Goal: Book appointment/travel/reservation

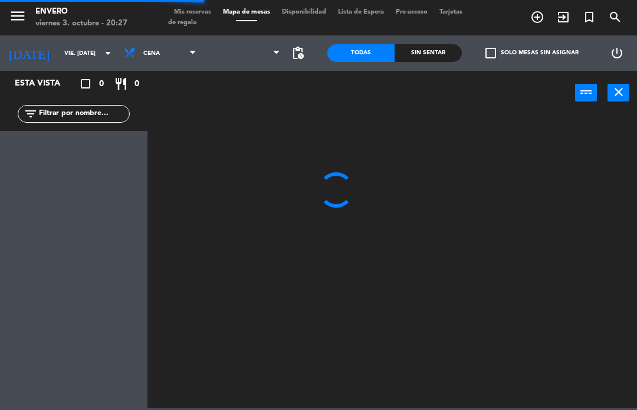
select select "es"
select select "dinner"
select select "3347"
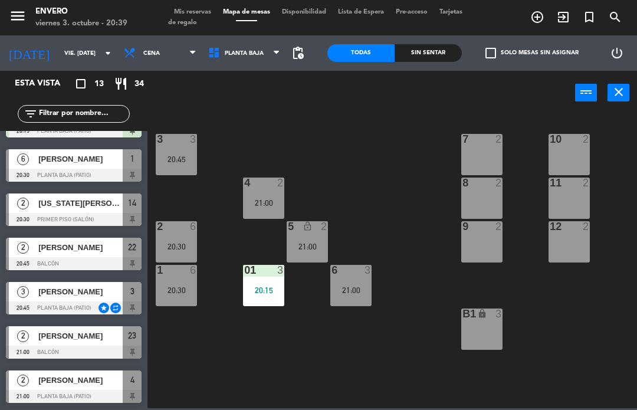
scroll to position [81, 0]
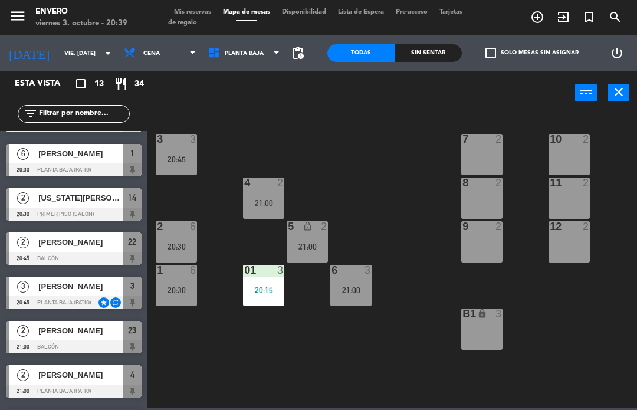
click at [61, 54] on input "vie. [DATE]" at bounding box center [98, 53] width 81 height 18
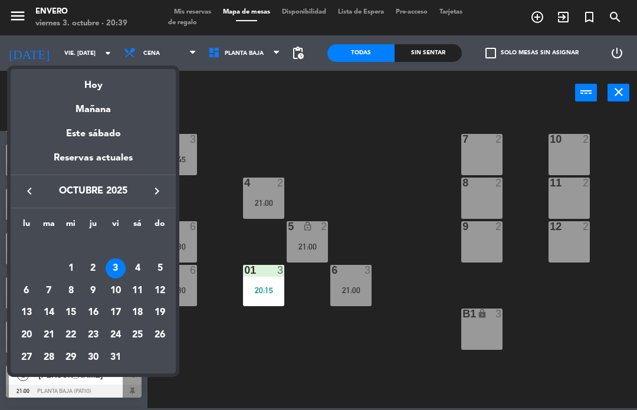
click at [43, 285] on div "7" at bounding box center [49, 291] width 20 height 20
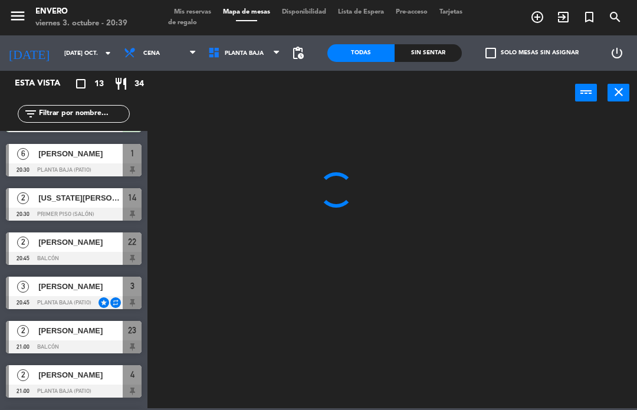
scroll to position [0, 0]
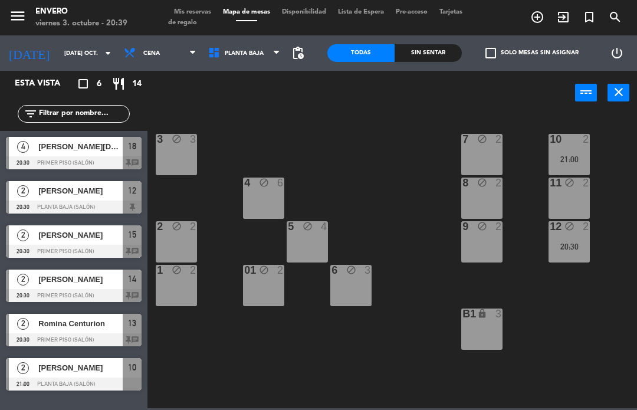
click at [63, 52] on input "[DATE] oct." at bounding box center [98, 53] width 81 height 18
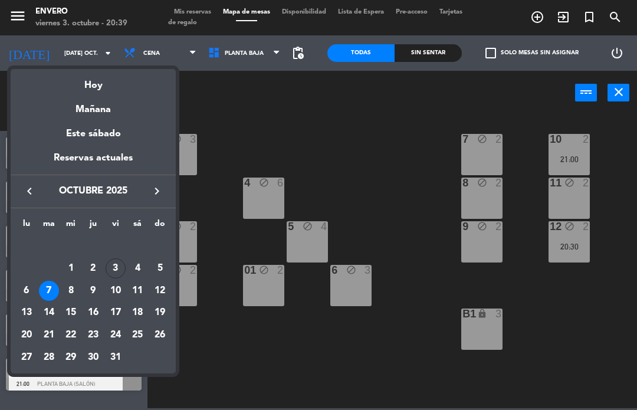
click at [116, 259] on div "3" at bounding box center [115, 268] width 20 height 20
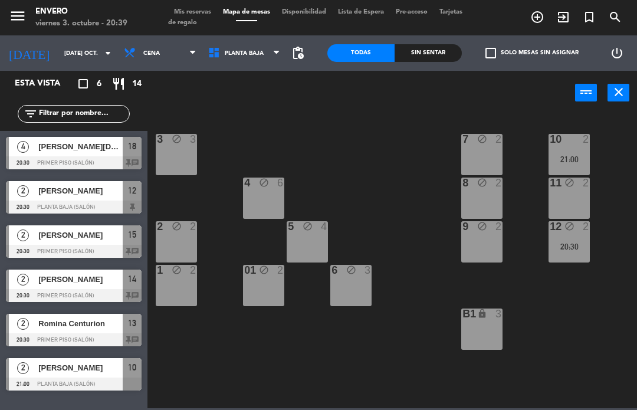
type input "vie. [DATE]"
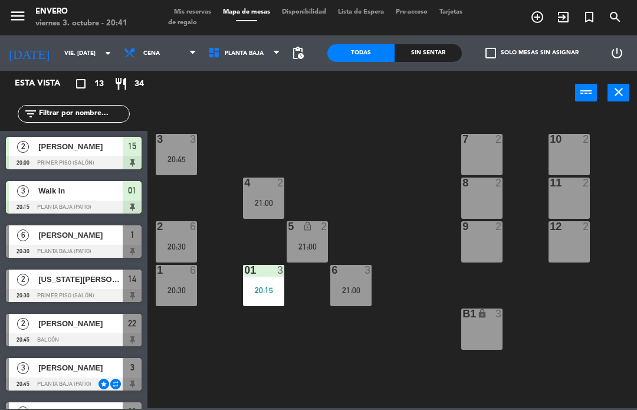
click at [58, 51] on input "vie. [DATE]" at bounding box center [98, 53] width 81 height 18
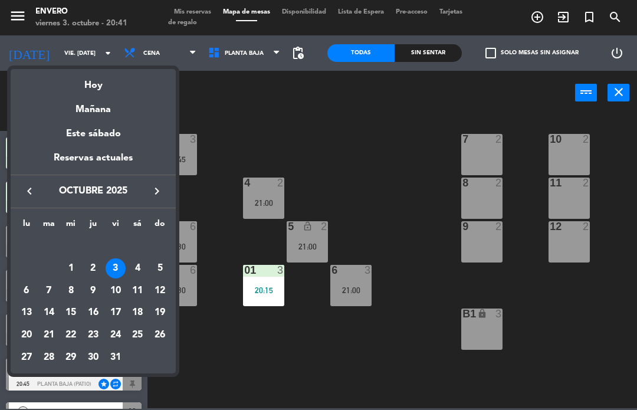
click at [35, 48] on div at bounding box center [318, 205] width 637 height 410
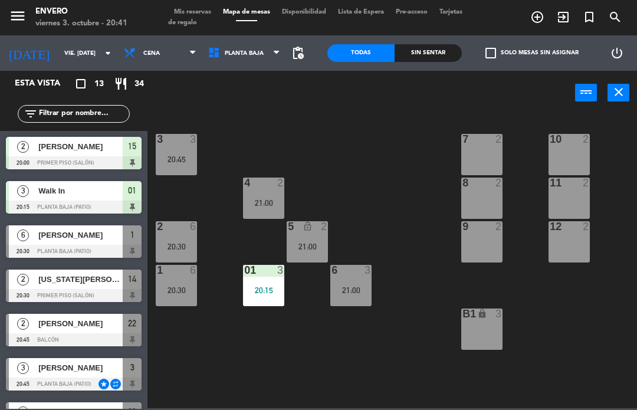
click at [186, 105] on div "power_input close" at bounding box center [360, 93] width 427 height 45
click at [319, 248] on div "21:00" at bounding box center [306, 246] width 41 height 8
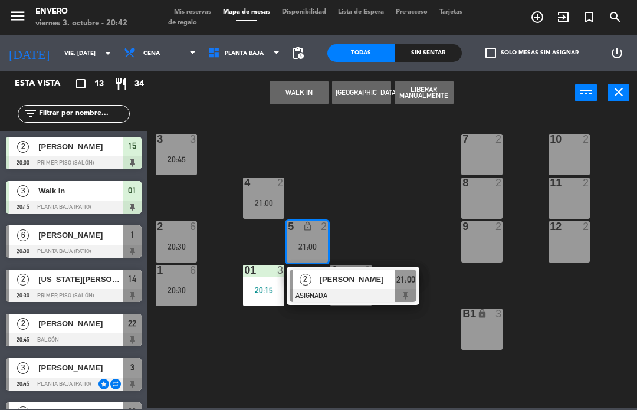
click at [320, 236] on div "5 lock_open 2 21:00" at bounding box center [306, 241] width 41 height 41
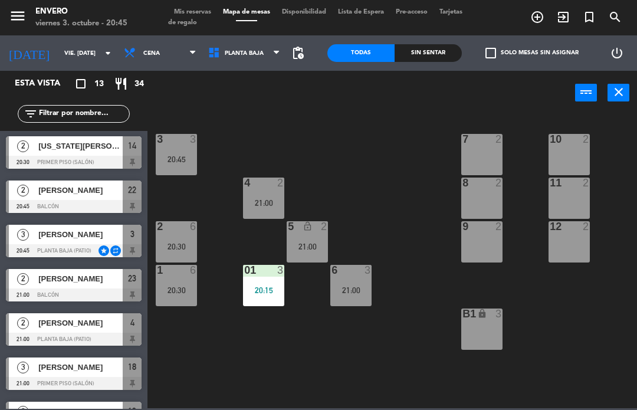
scroll to position [134, 0]
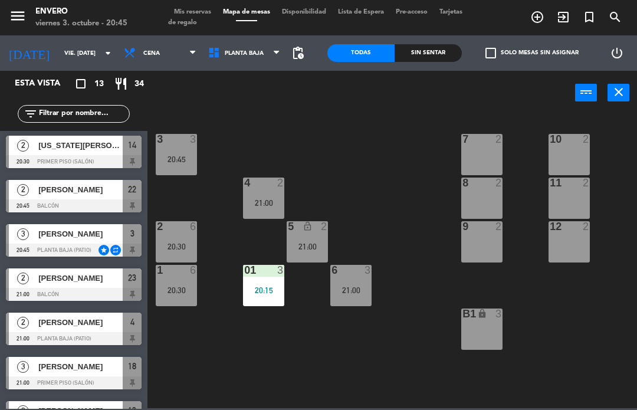
click at [106, 238] on span "[PERSON_NAME]" at bounding box center [80, 234] width 84 height 12
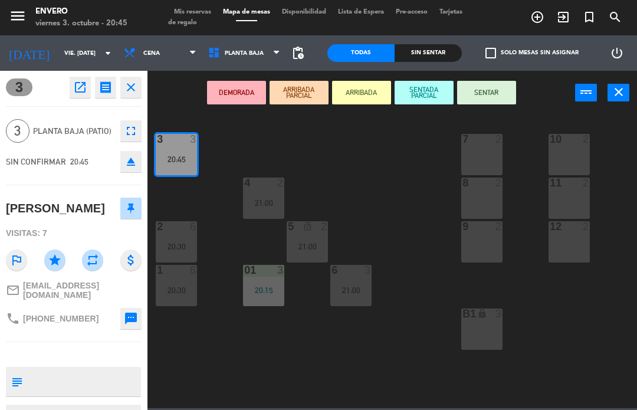
scroll to position [0, 0]
click at [129, 81] on icon "close" at bounding box center [131, 87] width 14 height 14
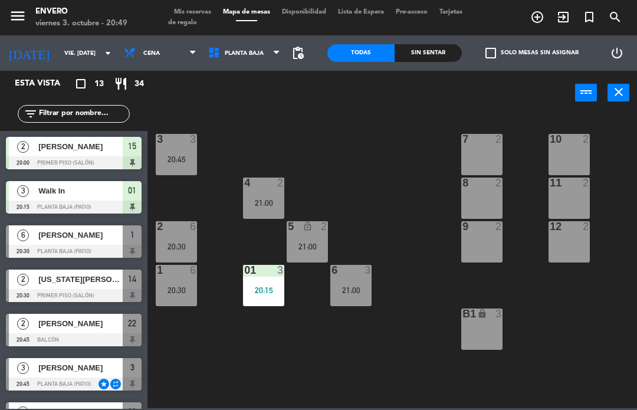
click at [182, 244] on div "20:30" at bounding box center [176, 246] width 41 height 8
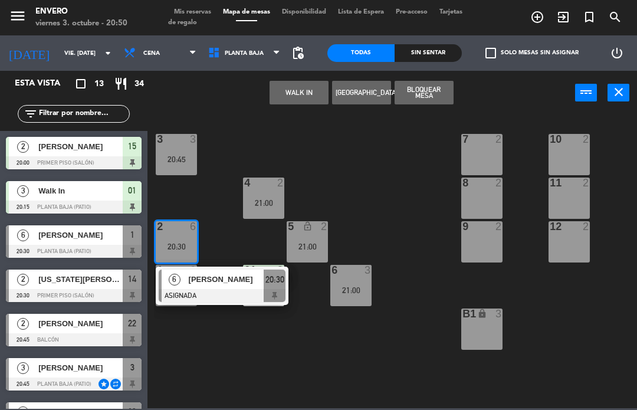
click at [184, 239] on div "2 6 20:30" at bounding box center [176, 241] width 41 height 41
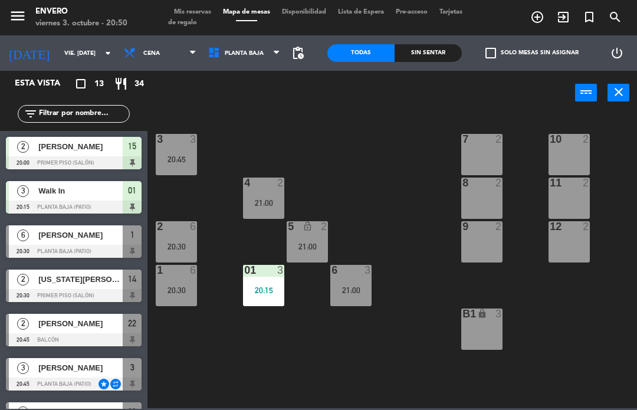
click at [180, 150] on div "3 3 20:45" at bounding box center [176, 154] width 41 height 41
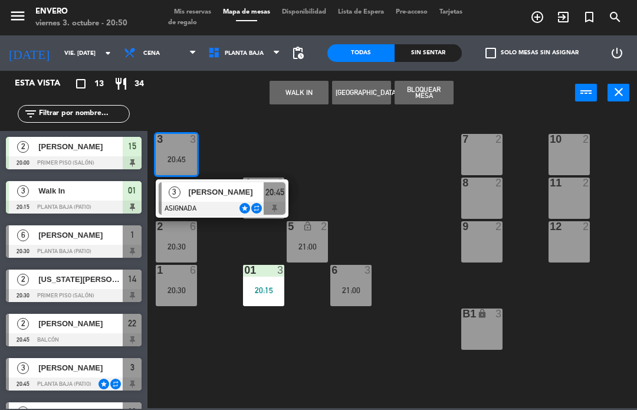
click at [179, 149] on div "3 3 20:45" at bounding box center [176, 154] width 41 height 41
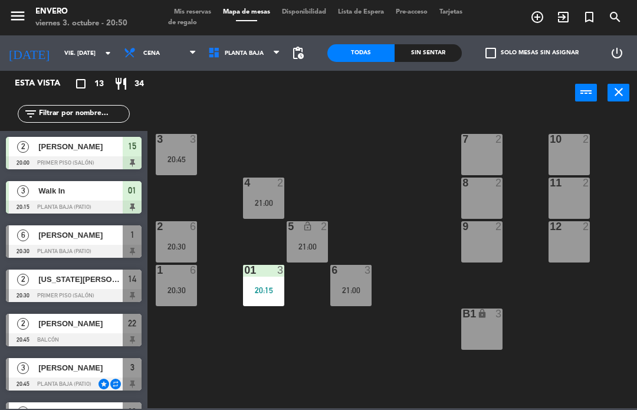
click at [176, 281] on div "1 6 20:30" at bounding box center [176, 285] width 41 height 41
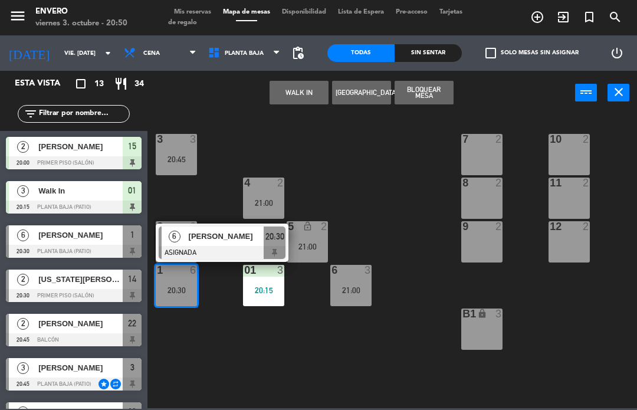
click at [263, 235] on div "20:30" at bounding box center [274, 235] width 22 height 19
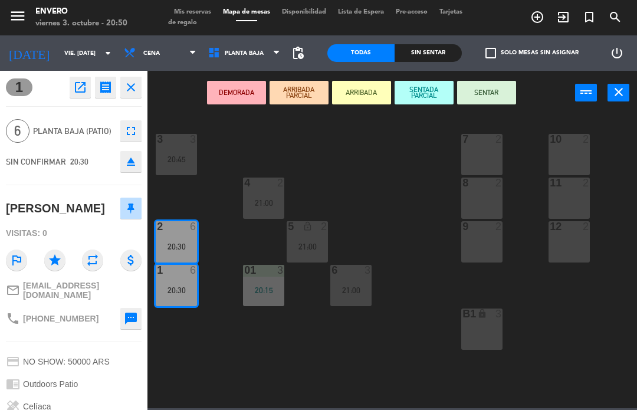
click at [441, 88] on button "SENTADA PARCIAL" at bounding box center [423, 93] width 59 height 24
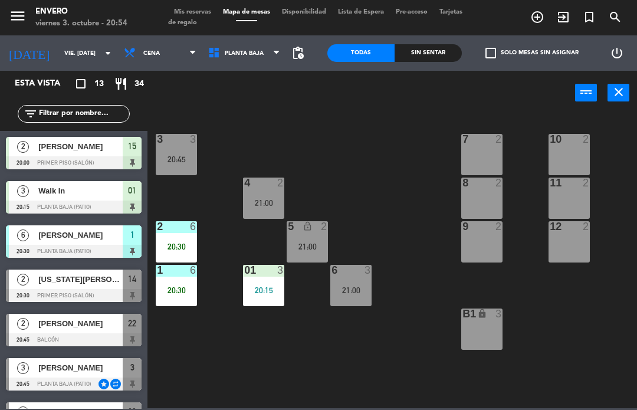
click at [262, 50] on select "Planta Baja Primer Piso Terraza" at bounding box center [245, 53] width 87 height 26
select select "3325"
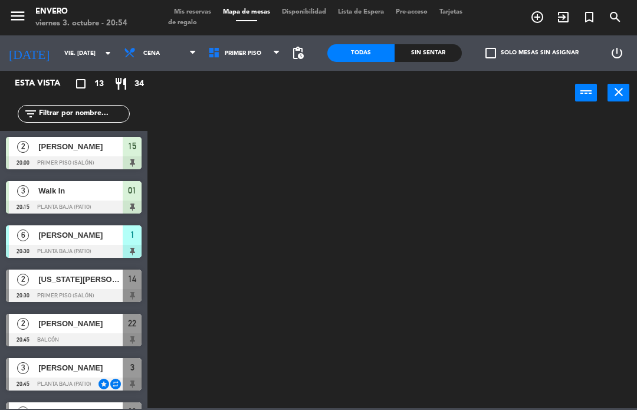
click at [242, 65] on select "Planta Baja Primer Piso Terraza" at bounding box center [245, 53] width 87 height 26
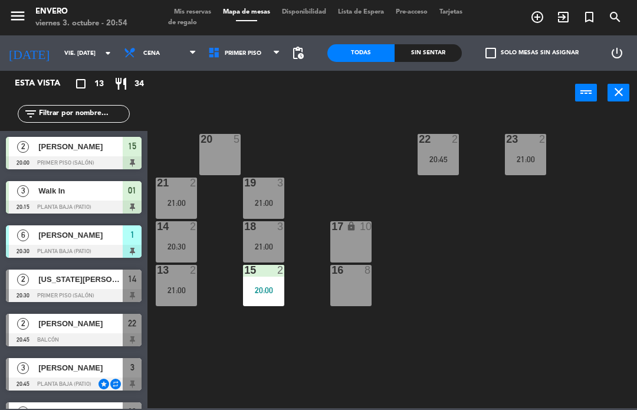
click at [437, 151] on div "22 2 20:45" at bounding box center [437, 154] width 41 height 41
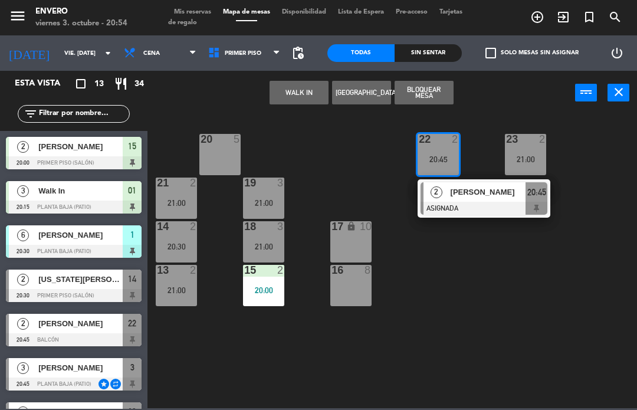
click at [440, 157] on div "20:45" at bounding box center [437, 159] width 41 height 8
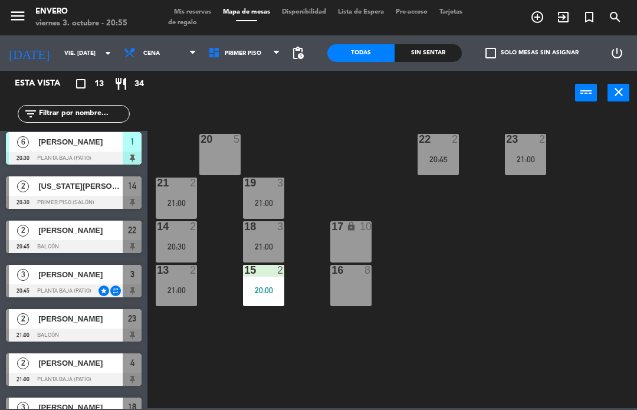
scroll to position [67, 0]
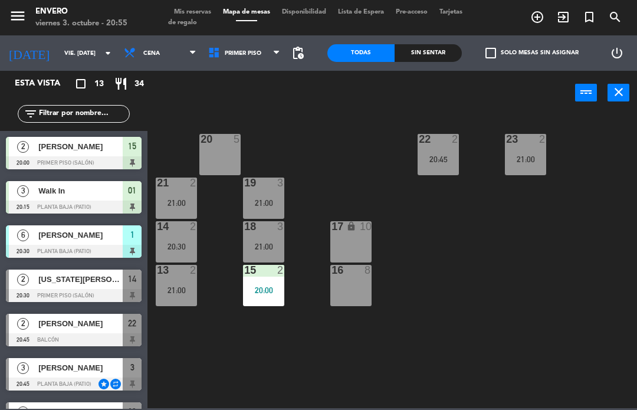
click at [446, 161] on div "20:45" at bounding box center [437, 159] width 41 height 8
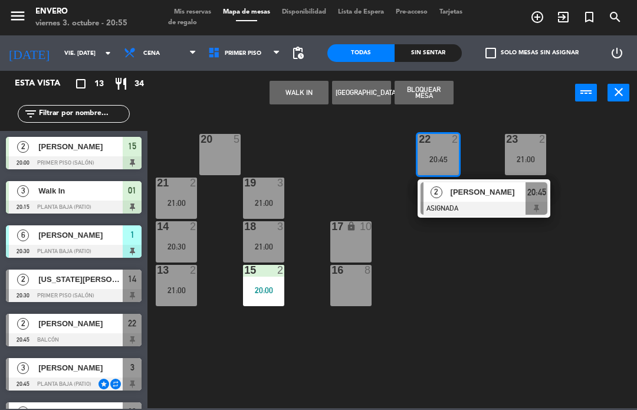
click at [535, 200] on div "20:45" at bounding box center [536, 191] width 22 height 19
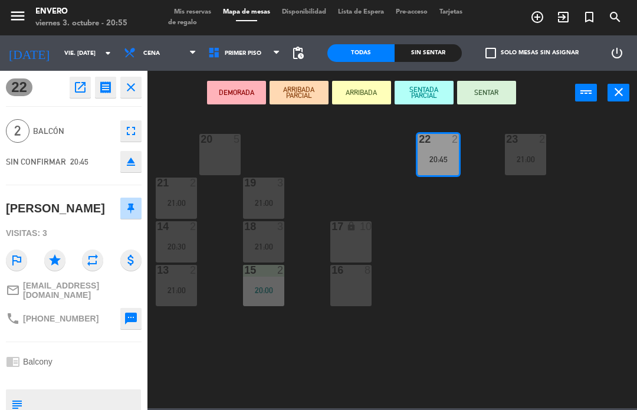
click at [505, 91] on button "SENTAR" at bounding box center [486, 93] width 59 height 24
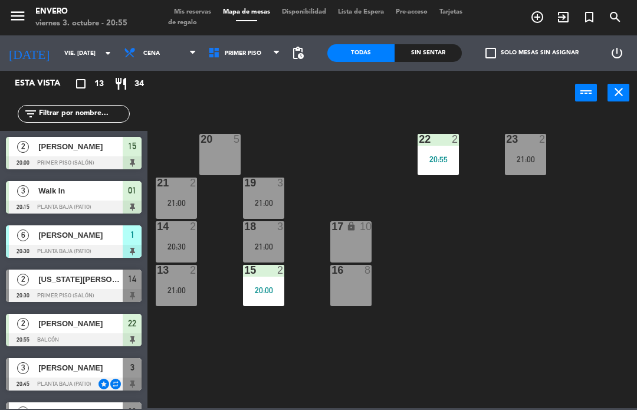
click at [278, 203] on div "21:00" at bounding box center [263, 203] width 41 height 8
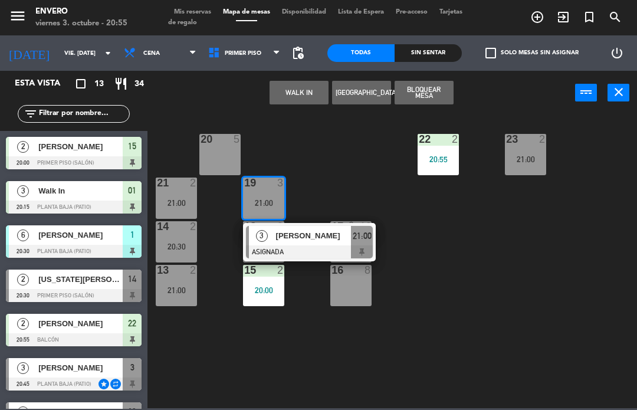
click at [319, 237] on span "[PERSON_NAME]" at bounding box center [313, 235] width 75 height 12
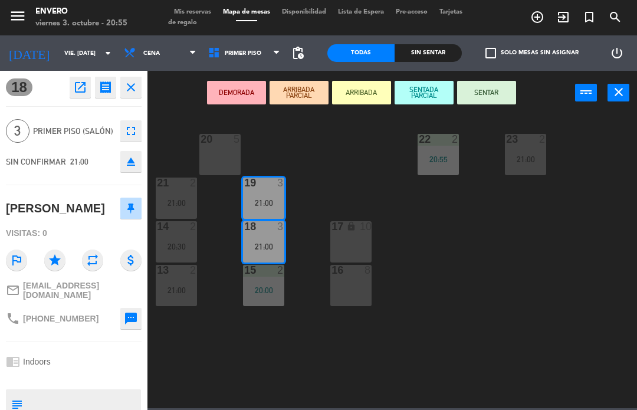
click at [498, 89] on button "SENTAR" at bounding box center [486, 93] width 59 height 24
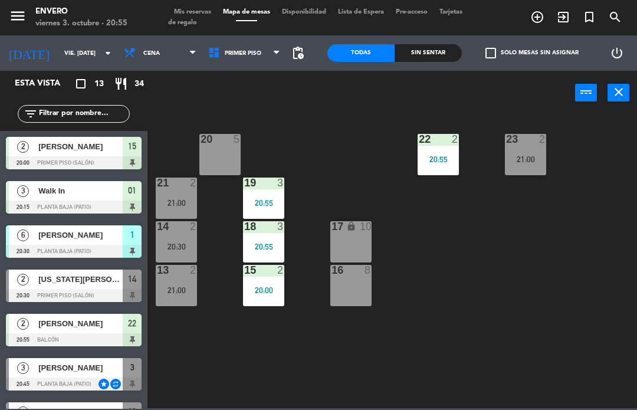
scroll to position [0, 0]
click at [169, 244] on div "20:30" at bounding box center [176, 246] width 41 height 8
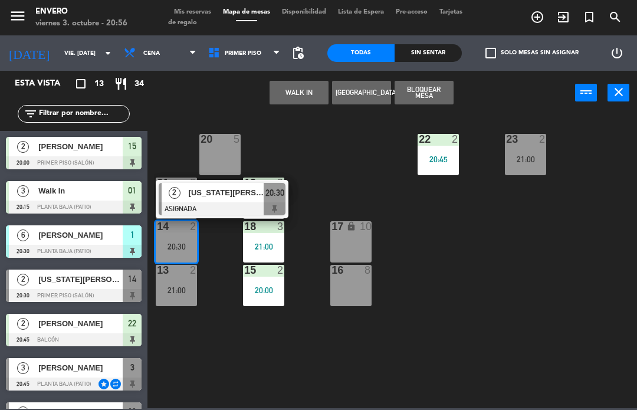
click at [187, 195] on div "[US_STATE][PERSON_NAME]" at bounding box center [225, 192] width 77 height 19
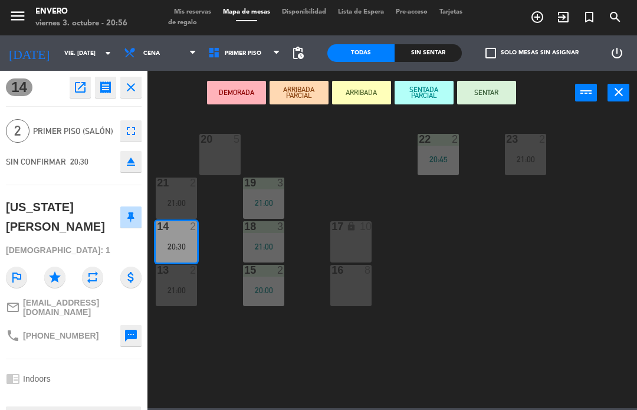
click at [501, 94] on button "SENTAR" at bounding box center [486, 93] width 59 height 24
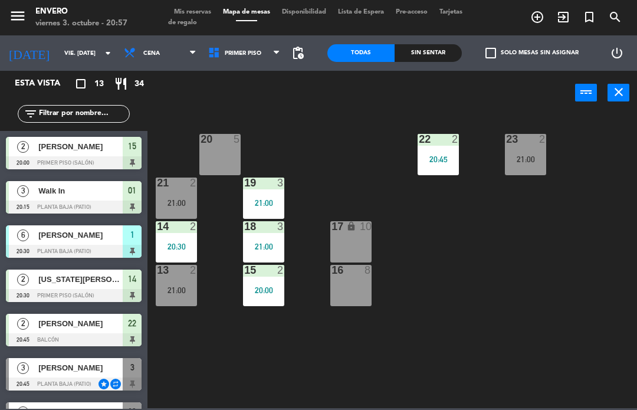
click at [235, 47] on select "Planta Baja Primer Piso Terraza" at bounding box center [245, 53] width 87 height 26
select select "3347"
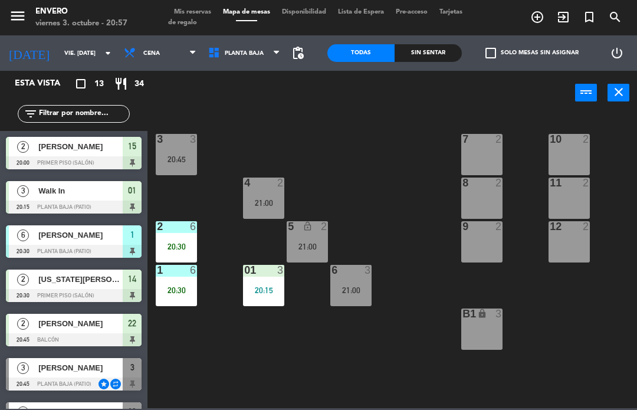
click at [581, 245] on div "12 2" at bounding box center [568, 241] width 41 height 41
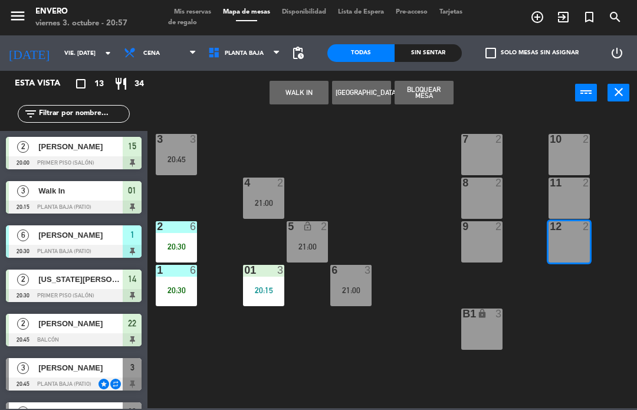
click at [308, 83] on button "WALK IN" at bounding box center [298, 93] width 59 height 24
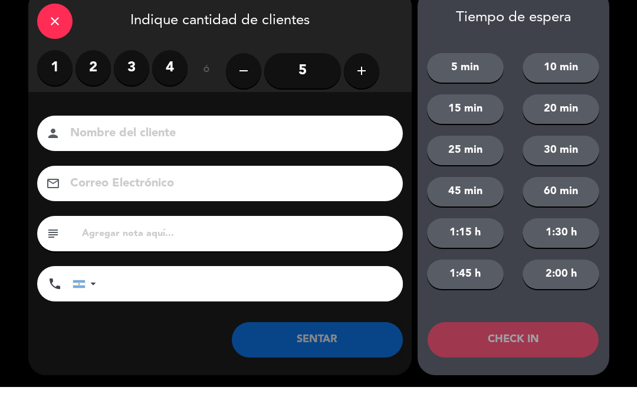
click at [89, 73] on label "2" at bounding box center [92, 90] width 35 height 35
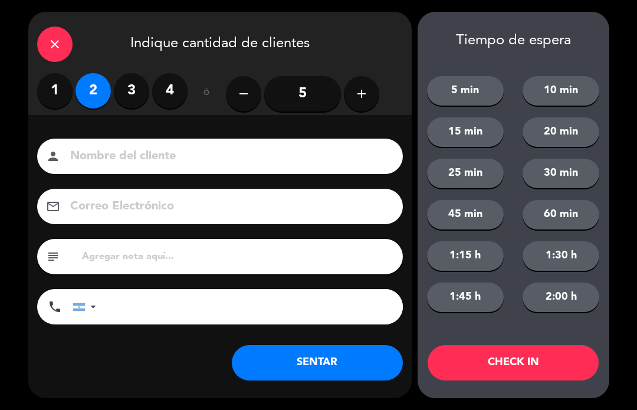
click at [358, 364] on button "SENTAR" at bounding box center [317, 362] width 171 height 35
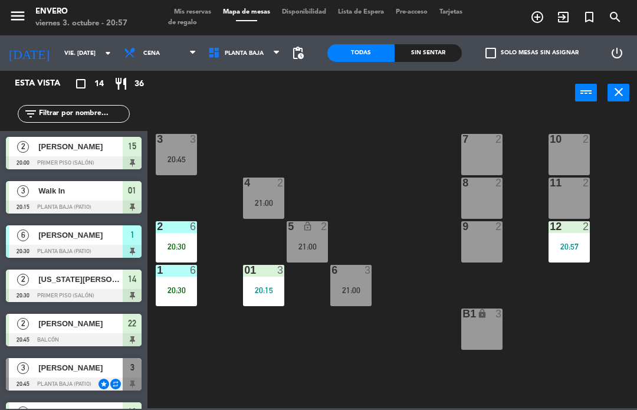
click at [490, 156] on div "7 2" at bounding box center [481, 154] width 41 height 41
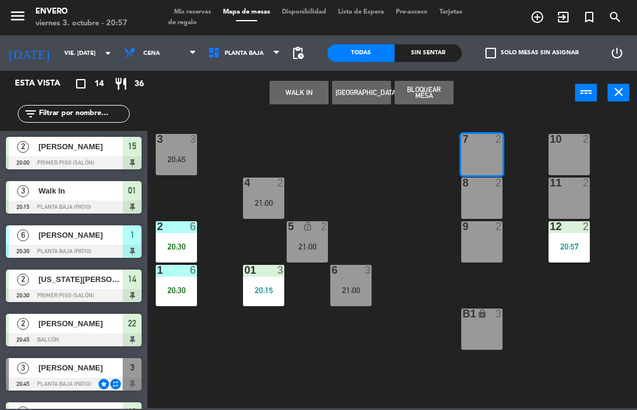
click at [434, 92] on button "Bloquear Mesa" at bounding box center [423, 93] width 59 height 24
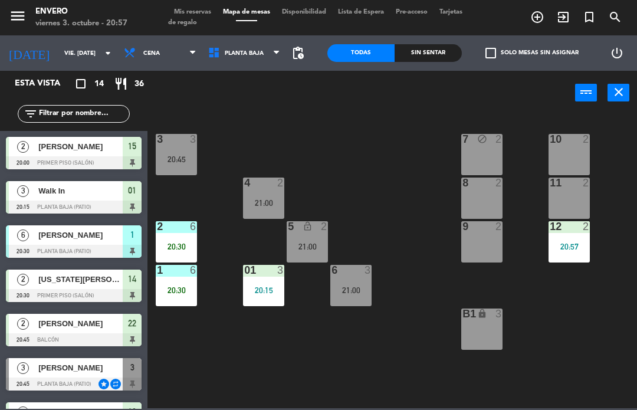
click at [235, 56] on select "Planta Baja Primer Piso Terraza" at bounding box center [245, 53] width 87 height 26
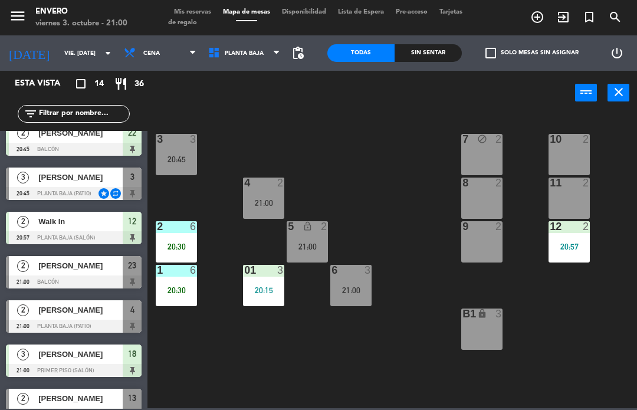
scroll to position [187, 0]
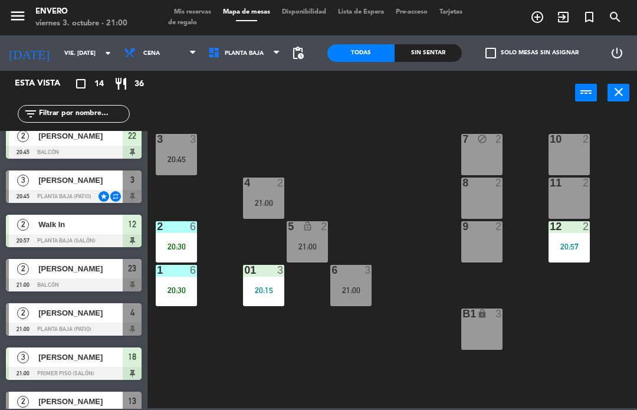
click at [98, 197] on div at bounding box center [74, 196] width 136 height 13
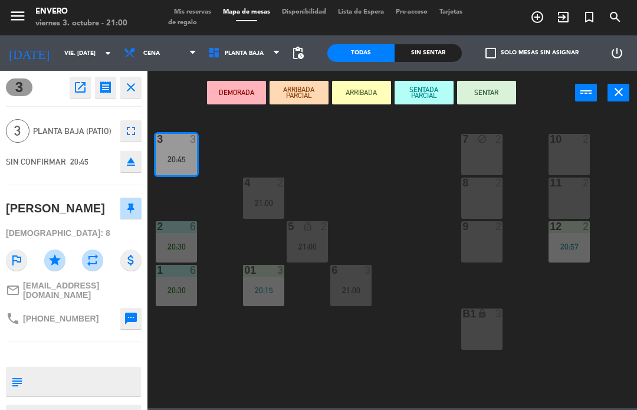
click at [433, 94] on button "SENTADA PARCIAL" at bounding box center [423, 93] width 59 height 24
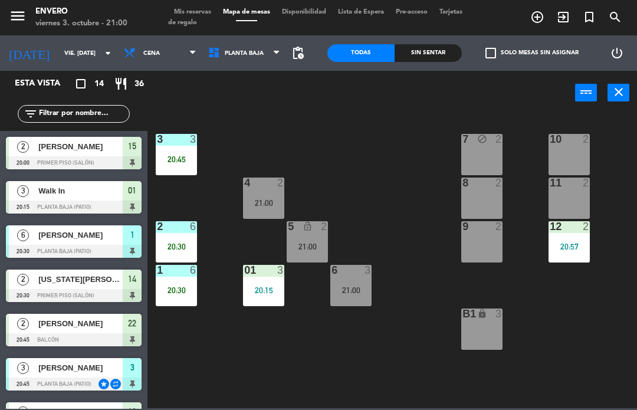
click at [263, 50] on select "Planta Baja Primer Piso Terraza" at bounding box center [245, 53] width 87 height 26
select select "3325"
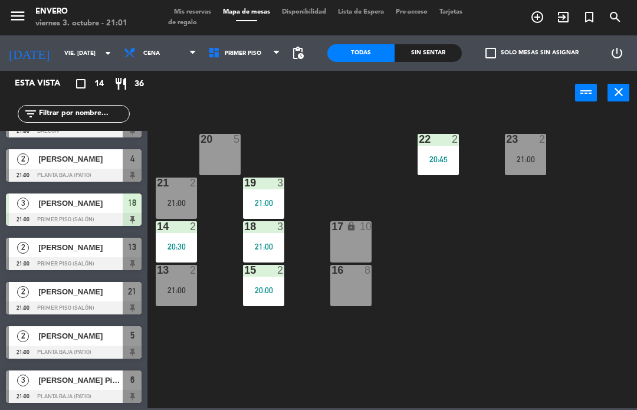
scroll to position [341, 0]
click at [266, 44] on select "Planta Baja Primer Piso Terraza" at bounding box center [245, 53] width 87 height 26
select select "3347"
select select
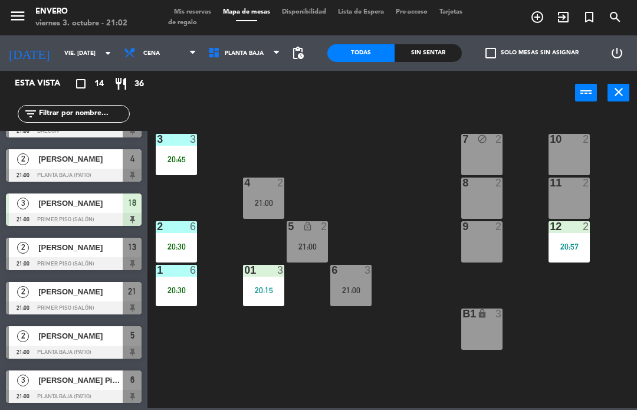
click at [492, 150] on div "7 block 2" at bounding box center [481, 154] width 41 height 41
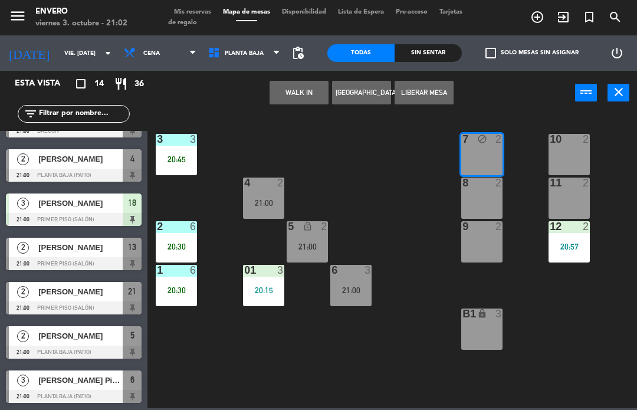
click at [367, 93] on button "[GEOGRAPHIC_DATA]" at bounding box center [361, 93] width 59 height 24
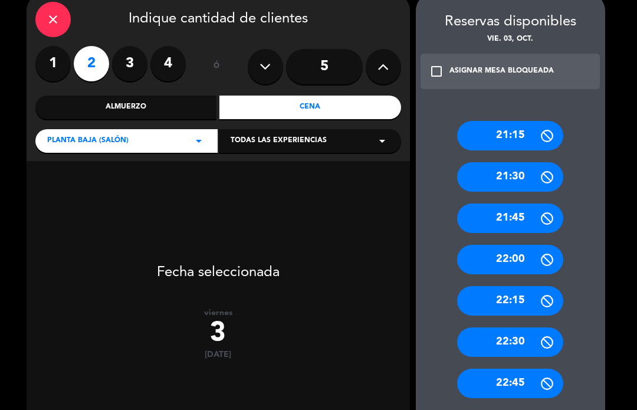
scroll to position [52, 0]
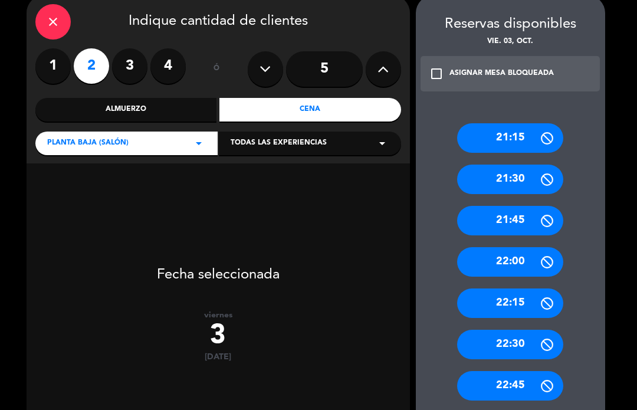
click at [436, 72] on icon "check_box_outline_blank" at bounding box center [436, 74] width 14 height 14
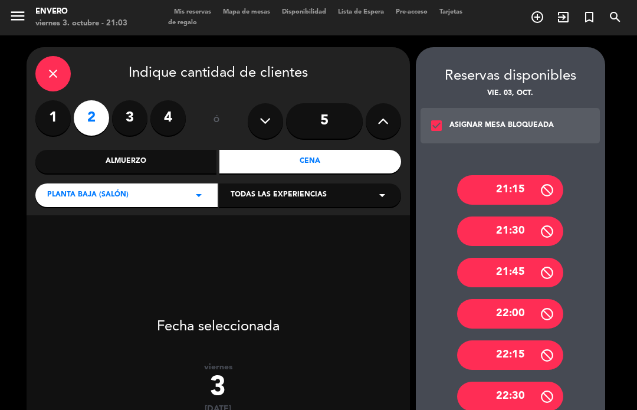
scroll to position [0, 0]
click at [513, 192] on div "21:15" at bounding box center [510, 189] width 106 height 29
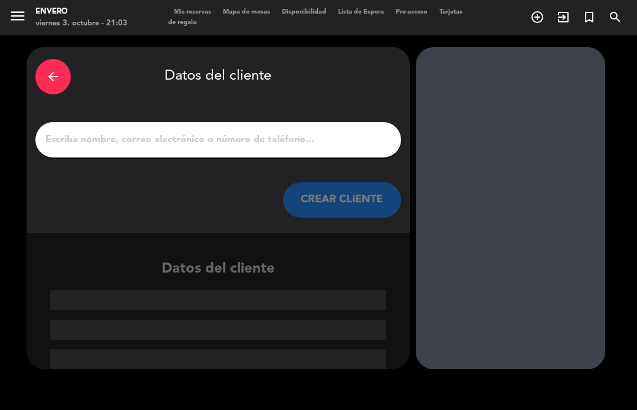
click at [306, 139] on input "1" at bounding box center [218, 139] width 348 height 17
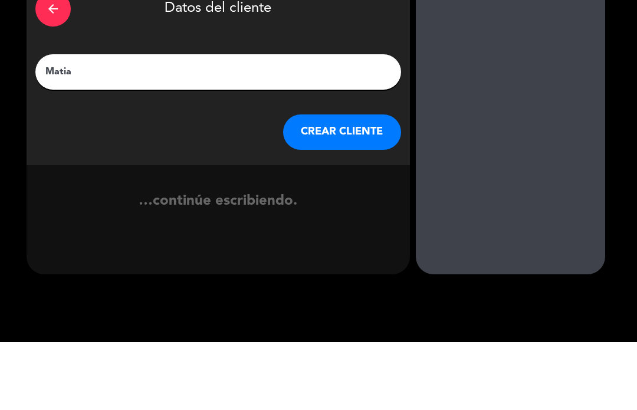
type input "[PERSON_NAME]"
click at [325, 182] on button "CREAR CLIENTE" at bounding box center [342, 199] width 118 height 35
